Goal: Navigation & Orientation: Find specific page/section

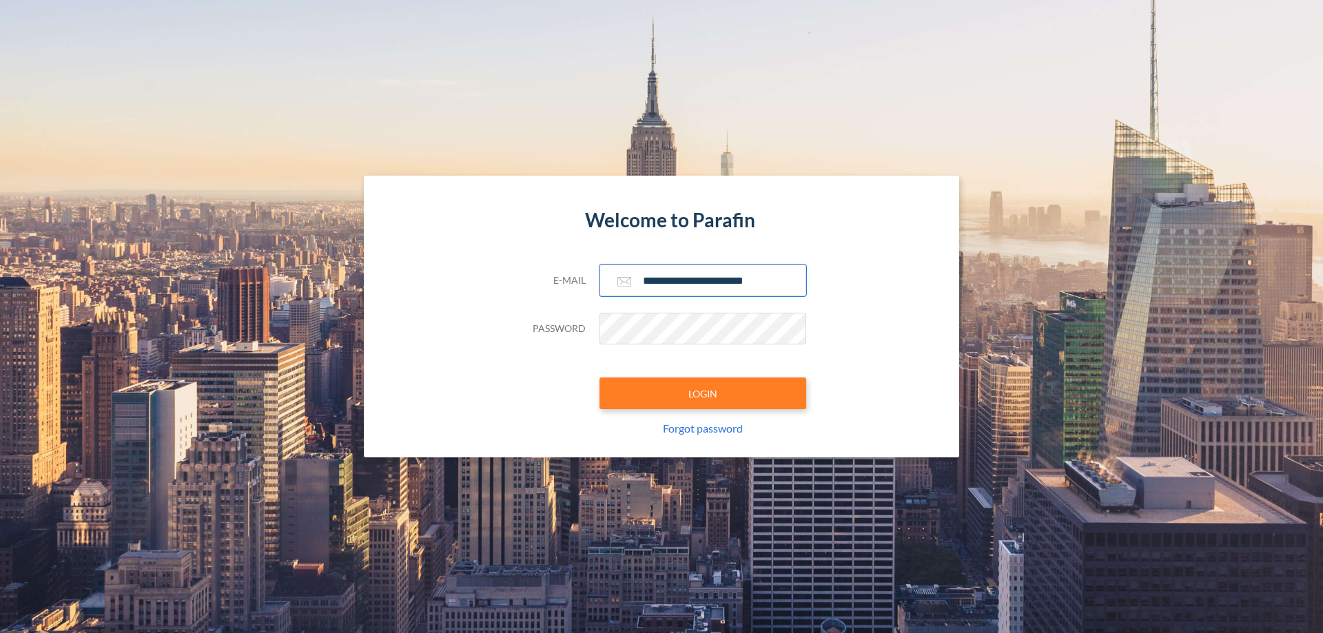
type input "**********"
click at [703, 394] on button "LOGIN" at bounding box center [703, 394] width 207 height 32
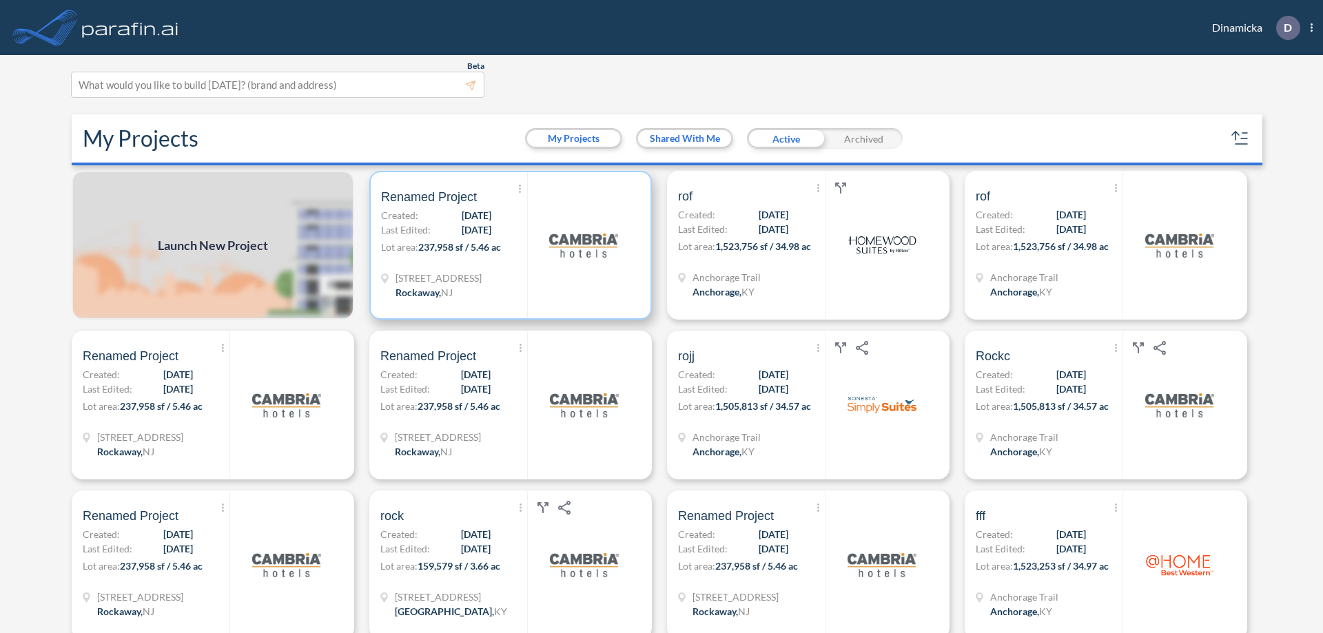
scroll to position [3, 0]
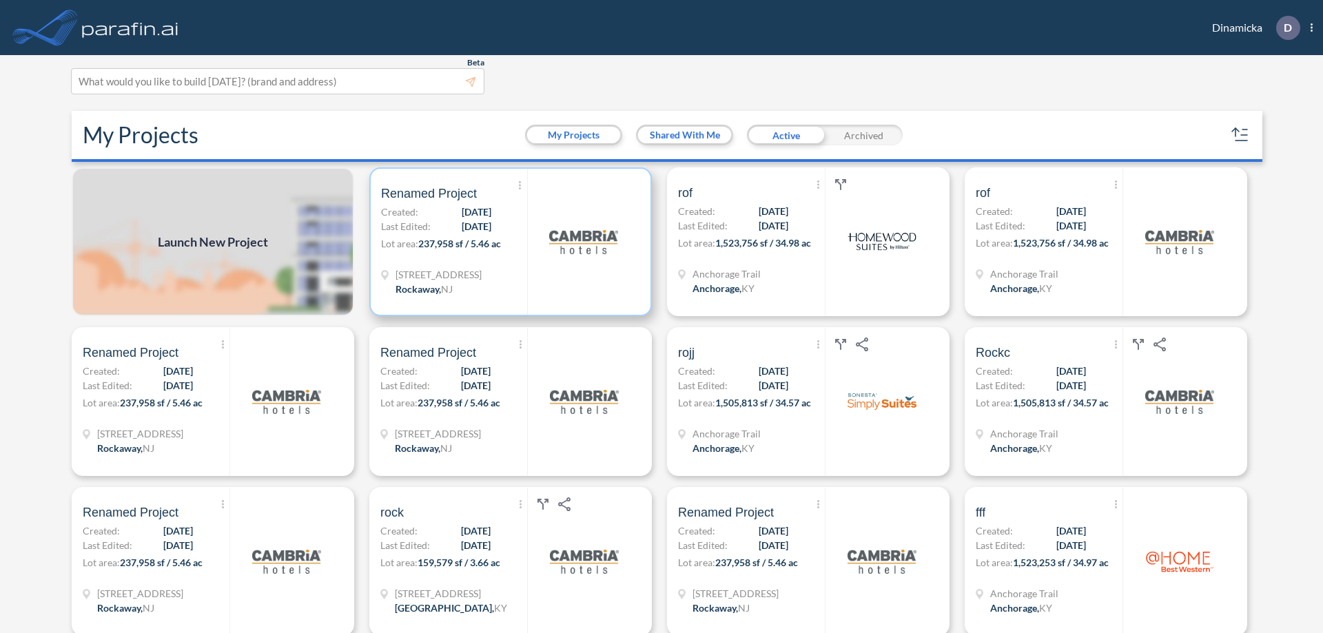
click at [508, 242] on p "Lot area: 237,958 sf / 5.46 ac" at bounding box center [454, 246] width 146 height 20
